Goal: Check status: Check status

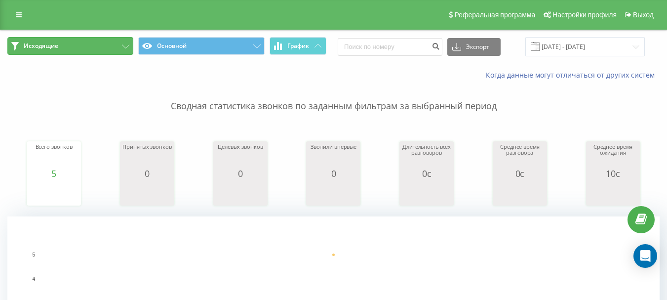
click at [68, 44] on button "Исходящие" at bounding box center [70, 46] width 126 height 18
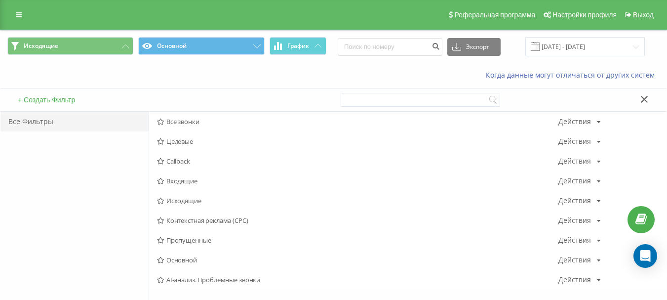
click at [646, 97] on icon at bounding box center [644, 99] width 7 height 7
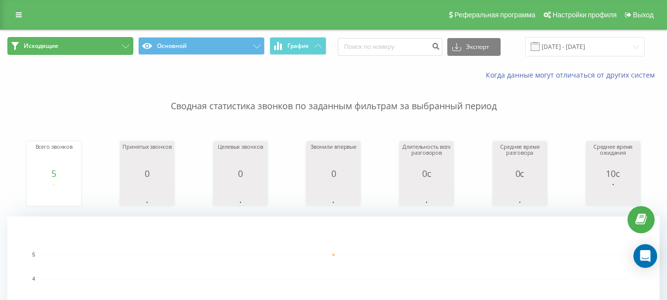
click at [103, 50] on button "Исходящие" at bounding box center [70, 46] width 126 height 18
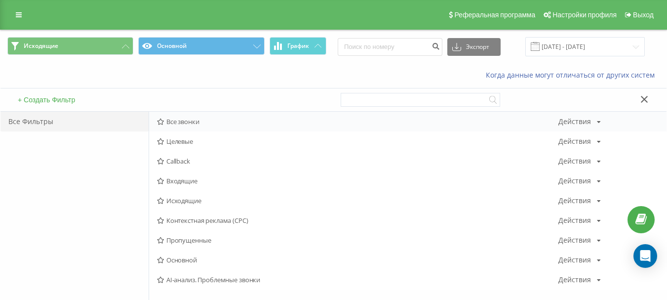
click at [190, 125] on span "Все звонки" at bounding box center [358, 121] width 402 height 7
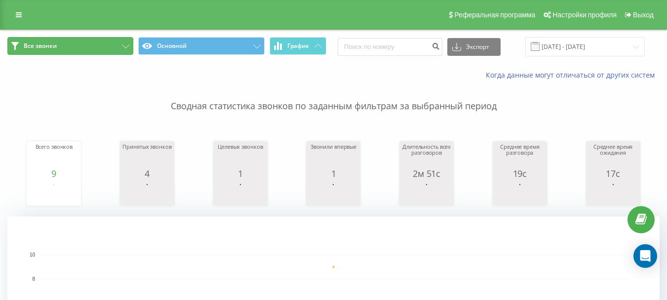
click at [89, 50] on button "Все звонки" at bounding box center [70, 46] width 126 height 18
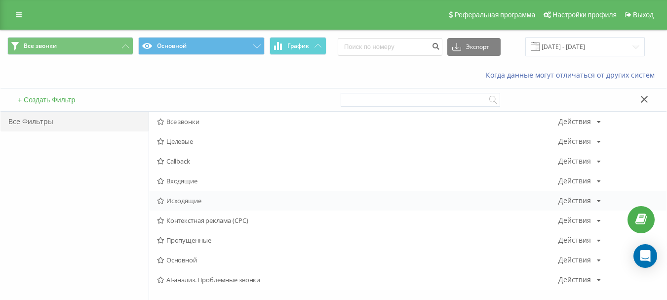
click at [184, 199] on span "Исходящие" at bounding box center [358, 200] width 402 height 7
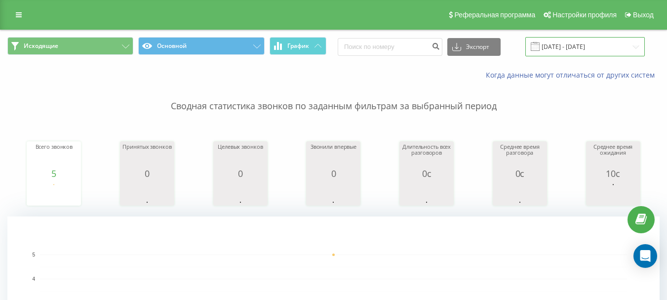
click at [564, 54] on input "[DATE] - [DATE]" at bounding box center [586, 46] width 120 height 19
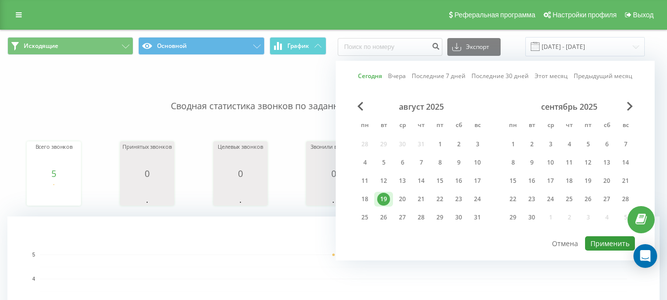
click at [612, 244] on button "Применить" at bounding box center [610, 243] width 50 height 14
